Goal: Information Seeking & Learning: Learn about a topic

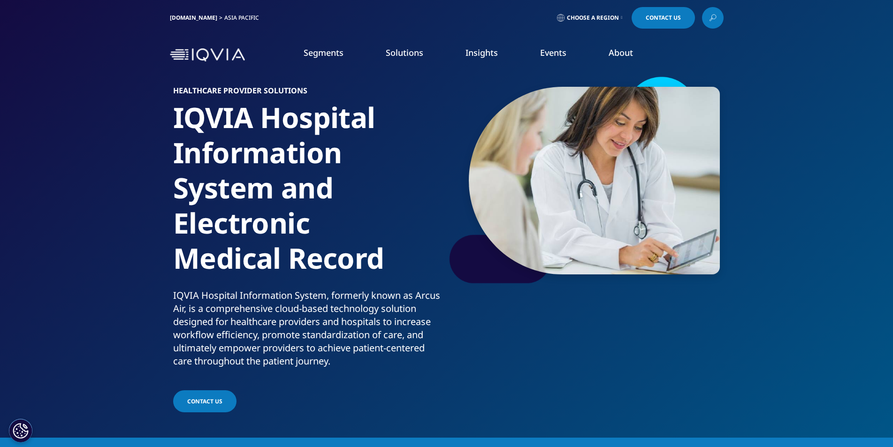
click at [602, 15] on span "Choose a Region" at bounding box center [593, 18] width 52 height 8
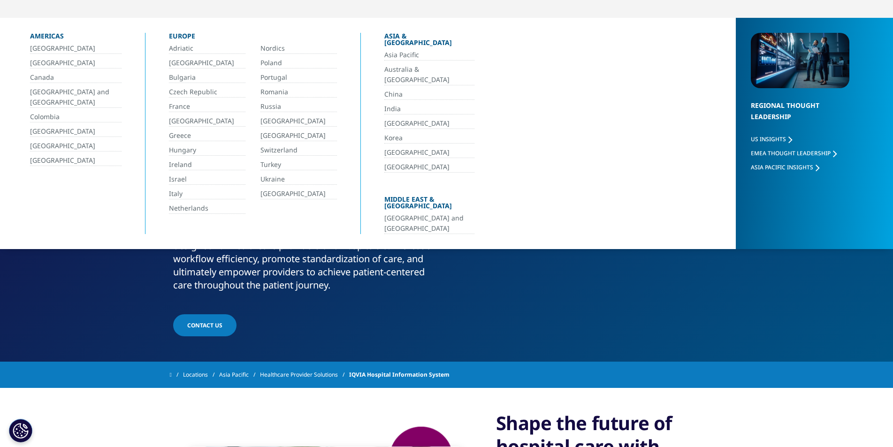
scroll to position [94, 0]
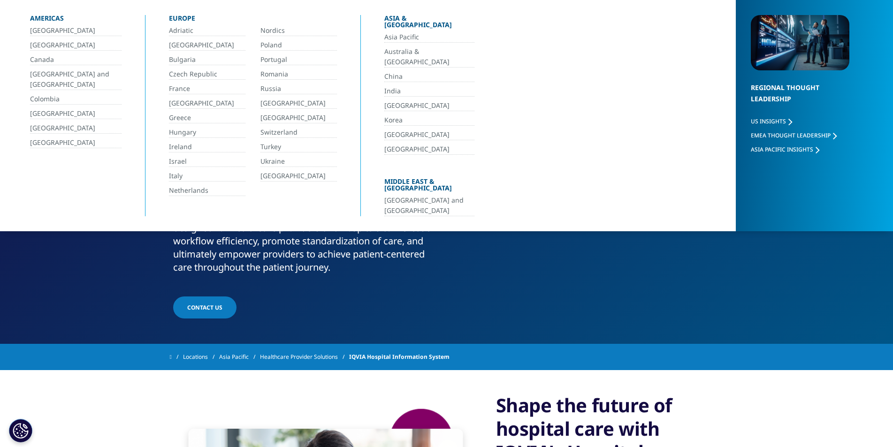
click at [424, 195] on link "[GEOGRAPHIC_DATA] and [GEOGRAPHIC_DATA]" at bounding box center [429, 205] width 90 height 21
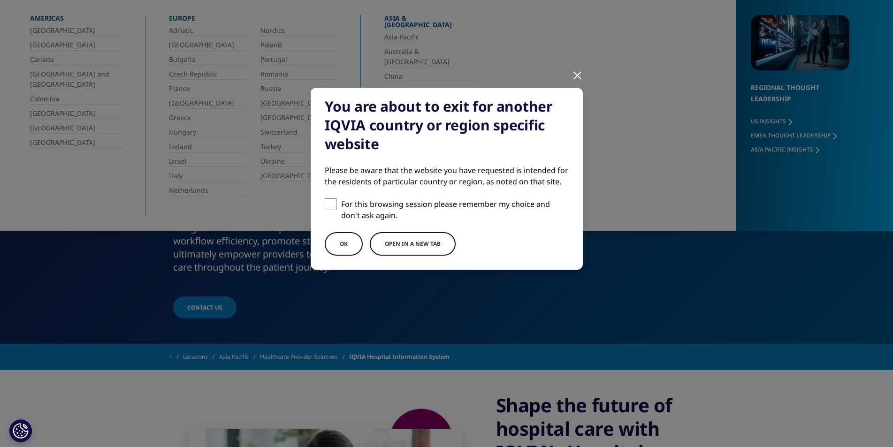
click at [331, 204] on span at bounding box center [331, 205] width 12 height 12
click at [331, 204] on input "For this browsing session please remember my choice and don't ask again." at bounding box center [331, 205] width 12 height 12
checkbox input "true"
click at [406, 238] on button "Open in a new tab" at bounding box center [413, 243] width 86 height 23
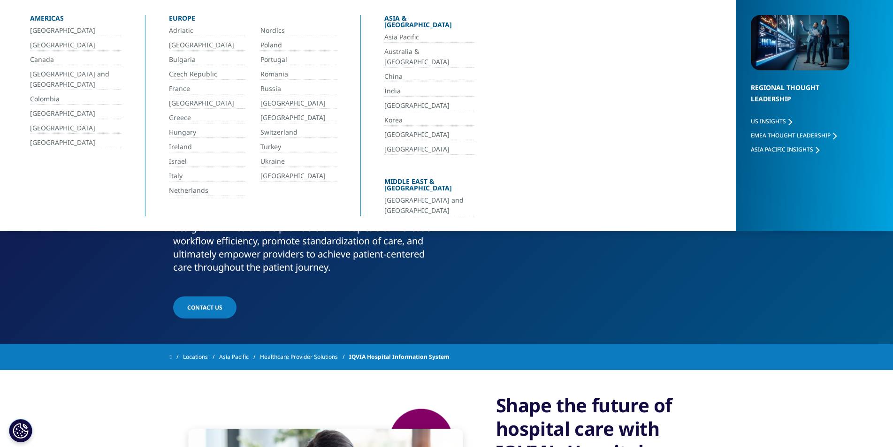
click at [202, 301] on link "CONTACT US" at bounding box center [204, 308] width 63 height 22
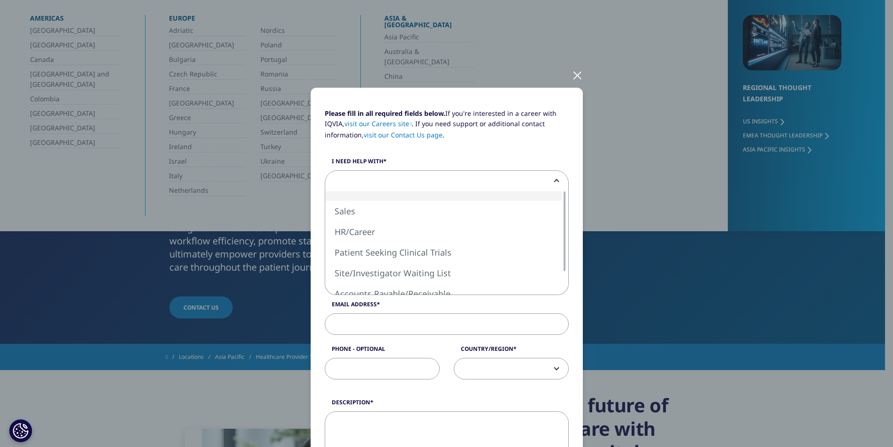
click at [555, 181] on b at bounding box center [555, 181] width 0 height 0
click at [573, 88] on div at bounding box center [577, 75] width 11 height 26
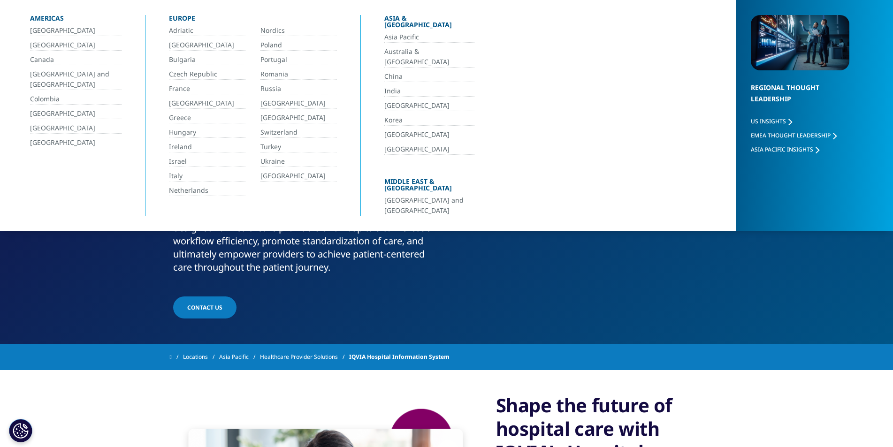
click at [422, 195] on link "[GEOGRAPHIC_DATA] and [GEOGRAPHIC_DATA]" at bounding box center [429, 205] width 90 height 21
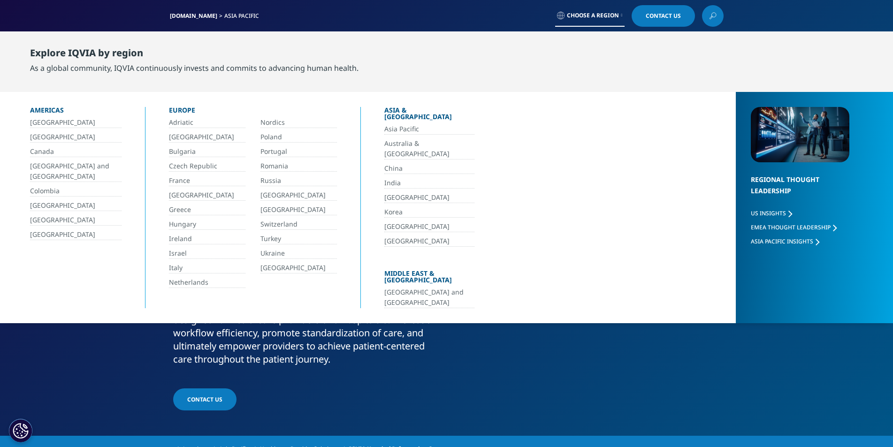
scroll to position [0, 0]
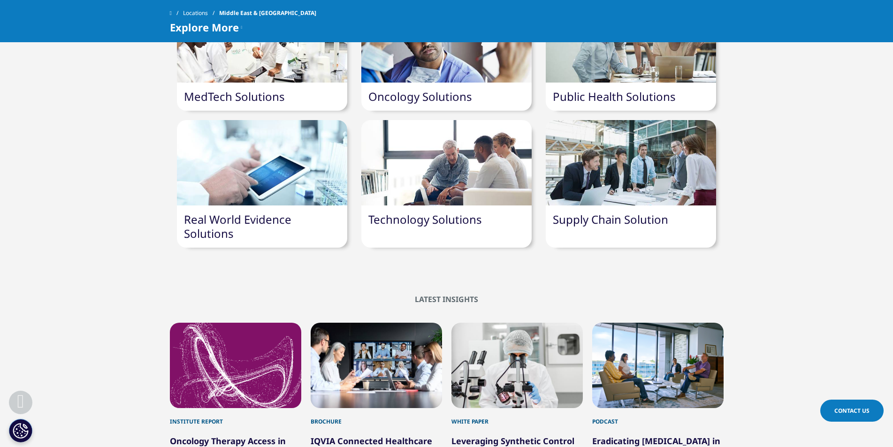
scroll to position [939, 0]
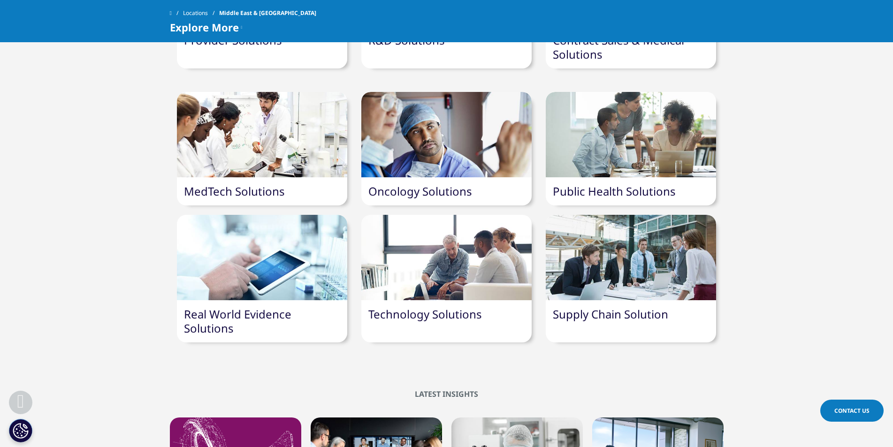
click at [620, 188] on link "Public Health Solutions" at bounding box center [614, 190] width 123 height 15
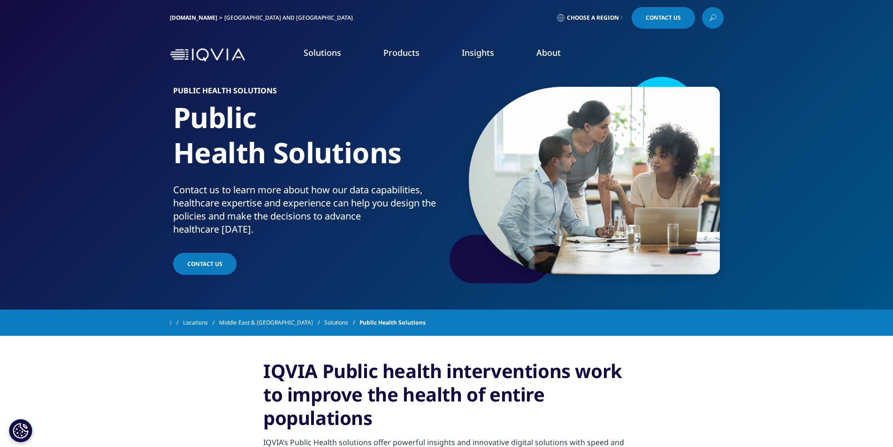
click at [130, 136] on p "The IQVIA team in the [GEOGRAPHIC_DATA] and [GEOGRAPHIC_DATA] works to provide …" at bounding box center [105, 159] width 130 height 60
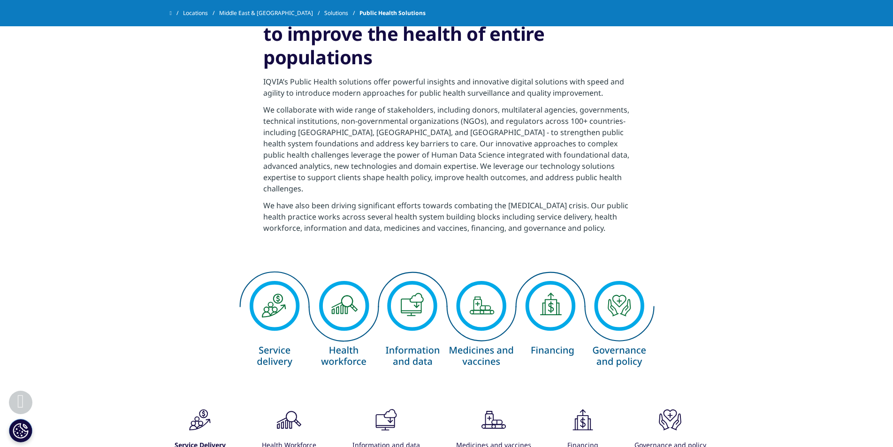
scroll to position [422, 0]
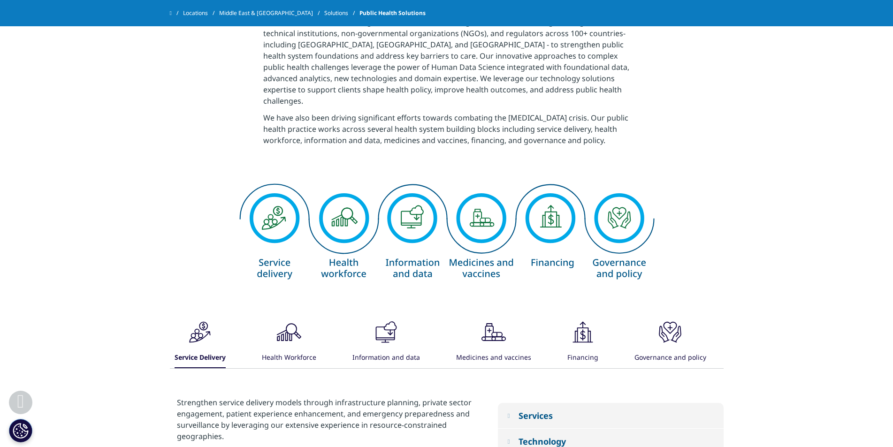
click at [402, 198] on img at bounding box center [447, 234] width 422 height 118
click at [394, 327] on icon ".cls-1{fill:#231f20;}" at bounding box center [386, 332] width 28 height 28
click at [390, 322] on icon ".cls-1{fill:#231f20;}" at bounding box center [385, 332] width 28 height 28
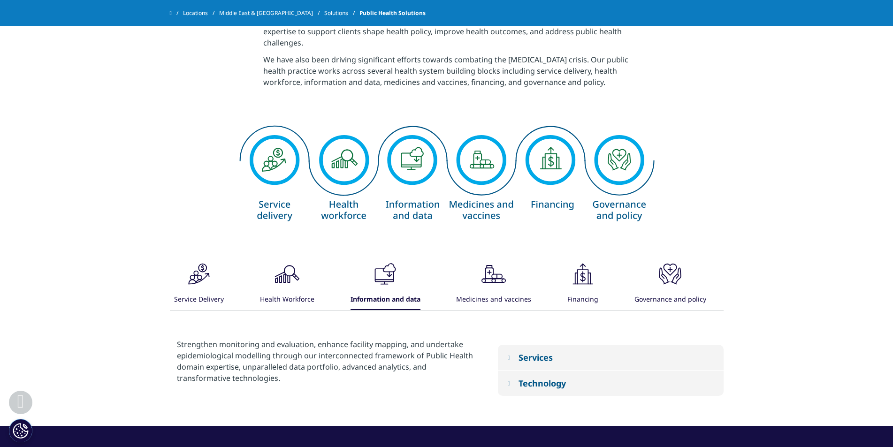
scroll to position [563, 0]
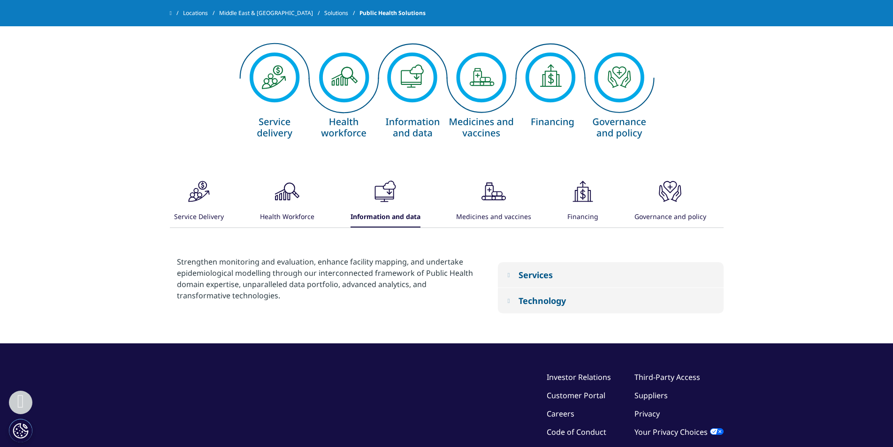
click at [520, 277] on button "Services" at bounding box center [611, 274] width 226 height 25
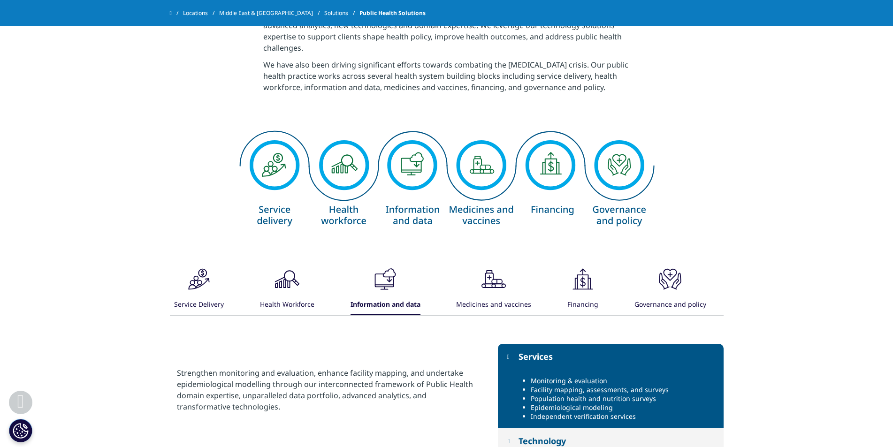
scroll to position [422, 0]
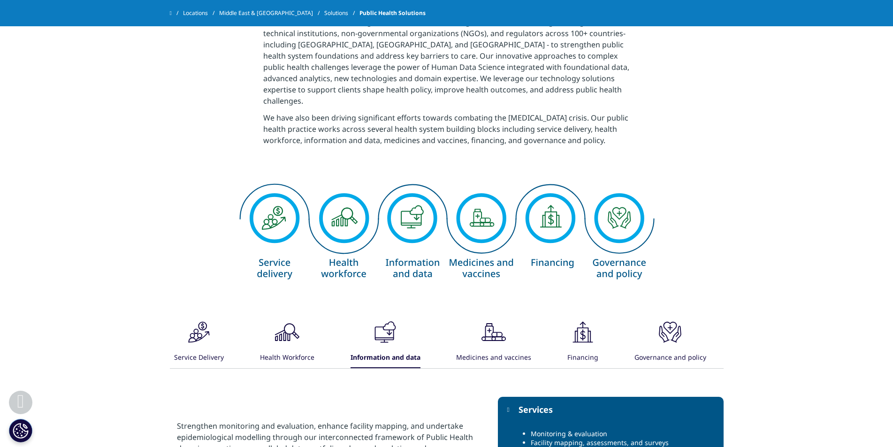
click at [410, 210] on img at bounding box center [447, 234] width 422 height 118
click at [415, 211] on img at bounding box center [447, 234] width 422 height 118
click at [336, 211] on img at bounding box center [447, 234] width 422 height 118
click at [339, 203] on img at bounding box center [447, 234] width 422 height 118
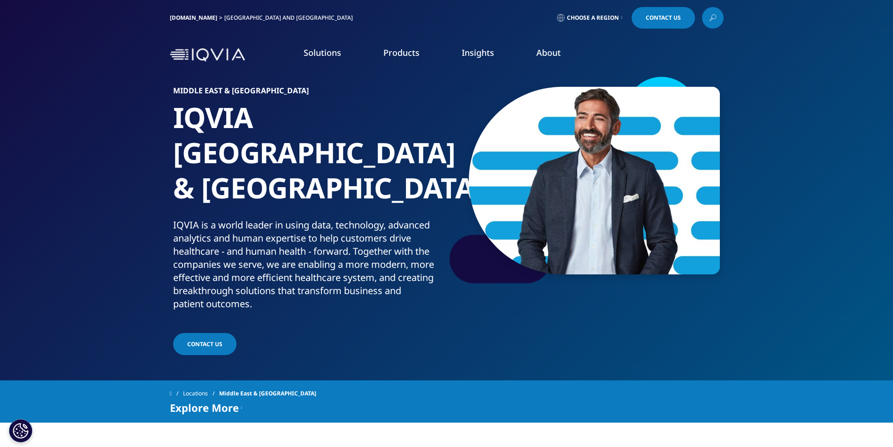
click at [399, 52] on link "Products" at bounding box center [401, 52] width 36 height 11
click at [324, 56] on link "Solutions" at bounding box center [323, 52] width 38 height 11
click at [135, 139] on p "The IQVIA team in the [GEOGRAPHIC_DATA] and [GEOGRAPHIC_DATA] works to provide …" at bounding box center [105, 159] width 130 height 60
click at [291, 154] on link "LEARN MORE" at bounding box center [360, 150] width 214 height 8
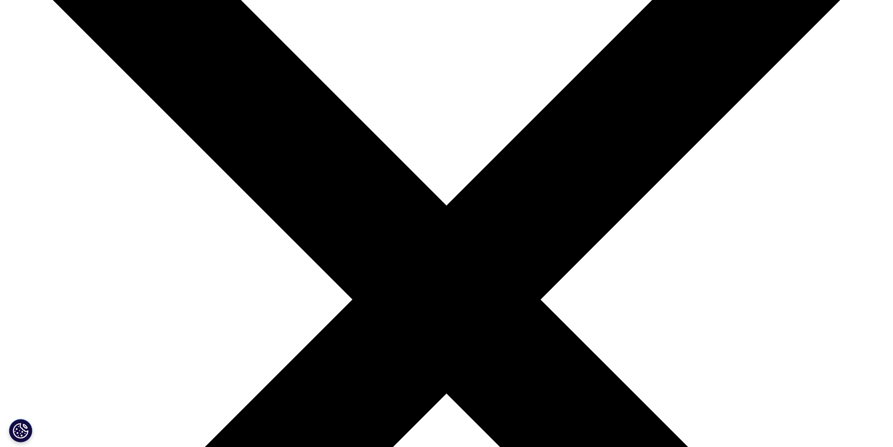
scroll to position [188, 0]
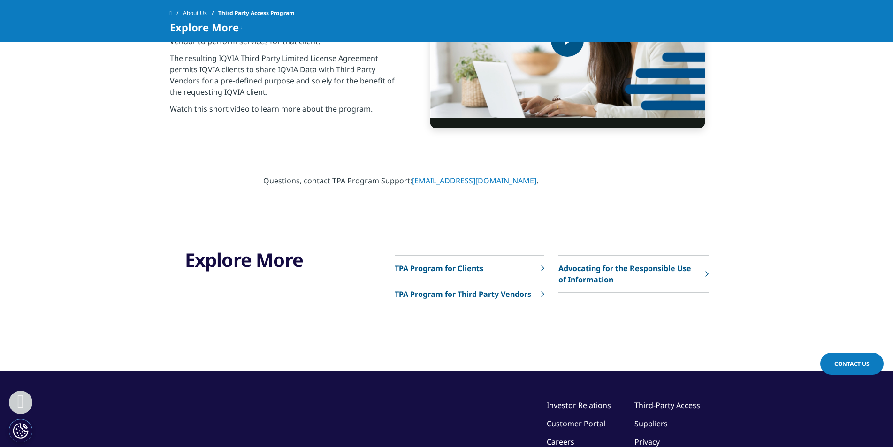
scroll to position [422, 0]
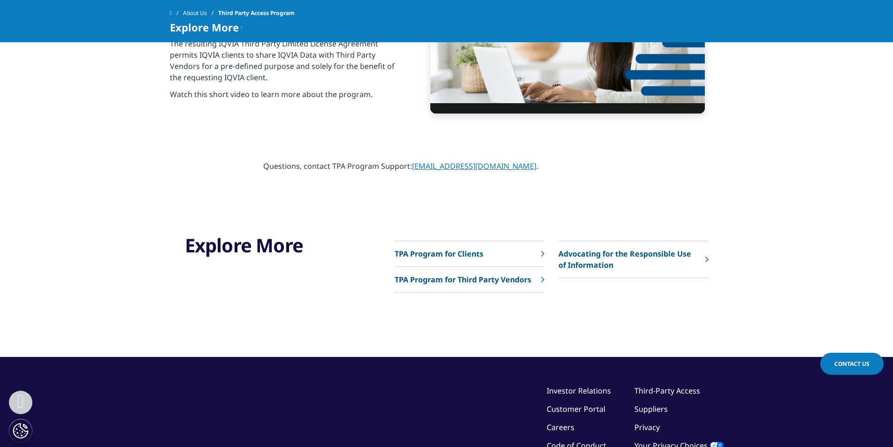
click at [614, 265] on p "Advocating for the Responsible Use of Information" at bounding box center [629, 259] width 142 height 23
click at [705, 260] on rect at bounding box center [706, 258] width 3 height 3
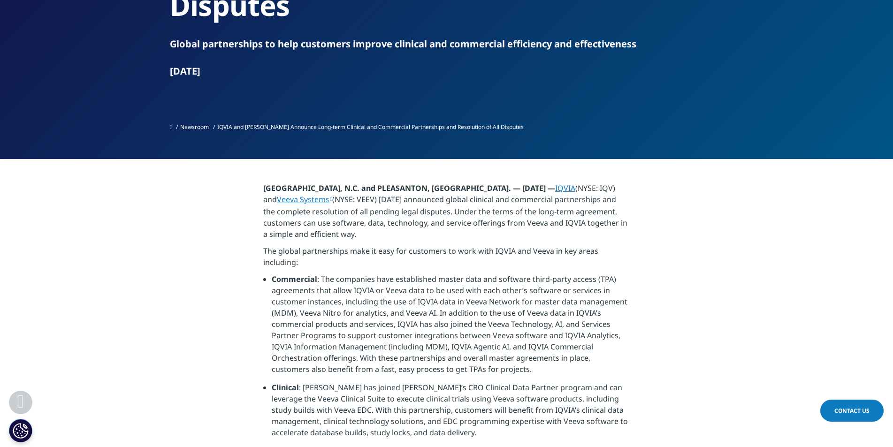
scroll to position [110, 0]
